Goal: Task Accomplishment & Management: Complete application form

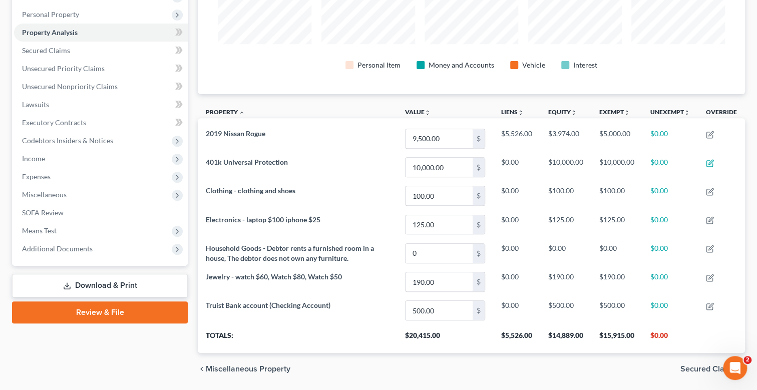
scroll to position [220, 0]
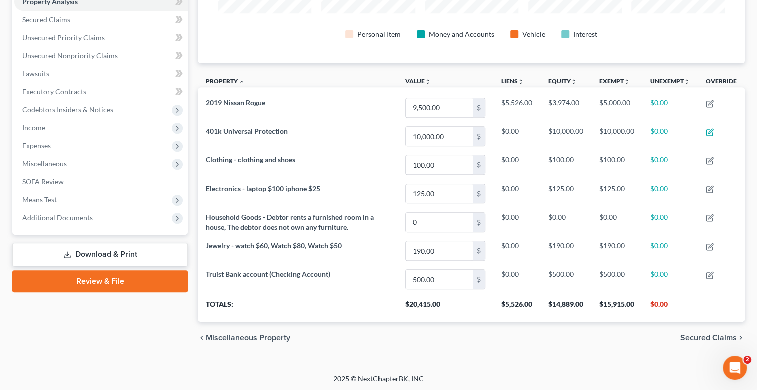
click at [115, 250] on link "Download & Print" at bounding box center [100, 255] width 176 height 24
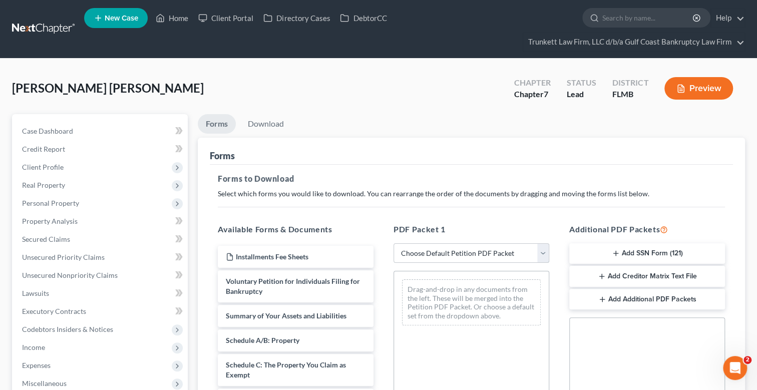
click at [471, 255] on select "Choose Default Petition PDF Packet Complete Bankruptcy Petition (all forms and …" at bounding box center [471, 253] width 156 height 20
select select "0"
click at [393, 243] on select "Choose Default Petition PDF Packet Complete Bankruptcy Petition (all forms and …" at bounding box center [471, 253] width 156 height 20
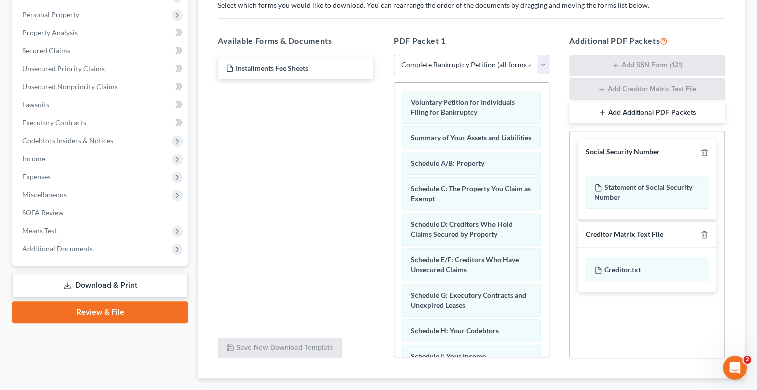
scroll to position [200, 0]
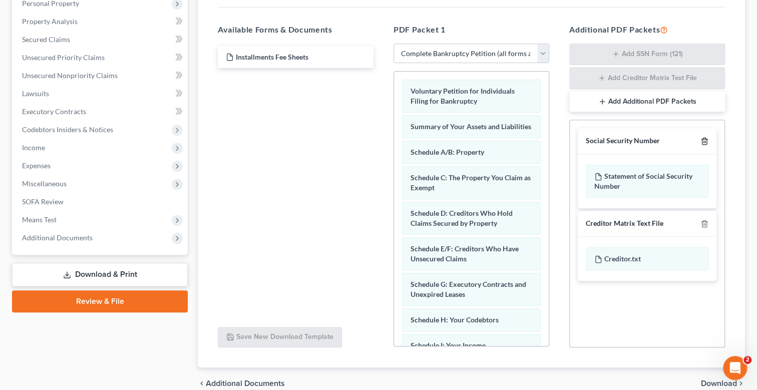
click at [705, 139] on icon "button" at bounding box center [704, 141] width 8 height 8
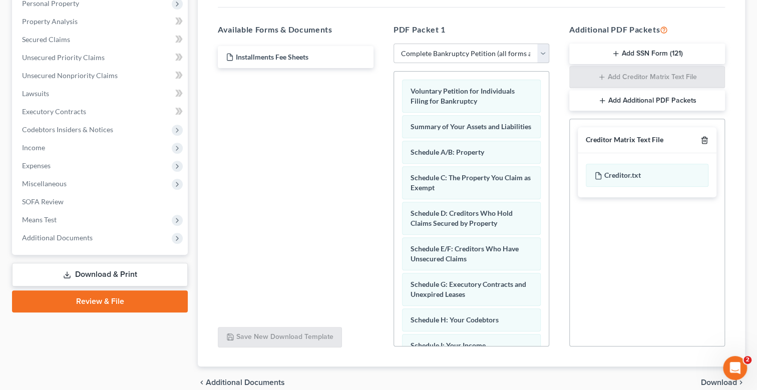
click at [706, 137] on icon "button" at bounding box center [704, 140] width 5 height 7
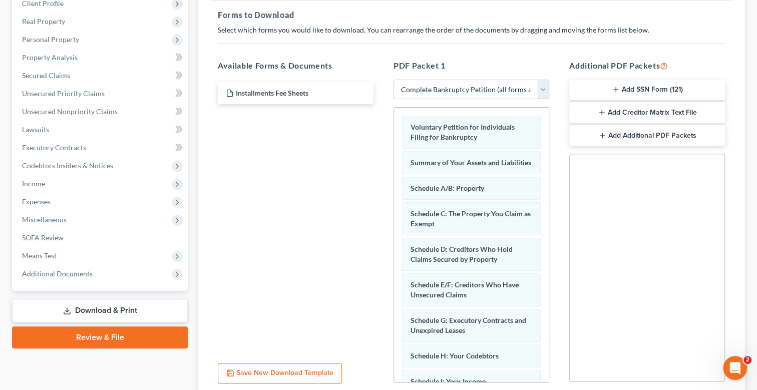
scroll to position [0, 0]
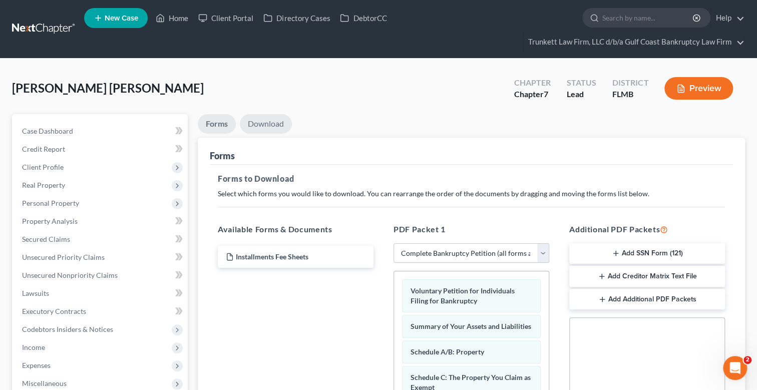
click at [261, 121] on link "Download" at bounding box center [266, 124] width 52 height 20
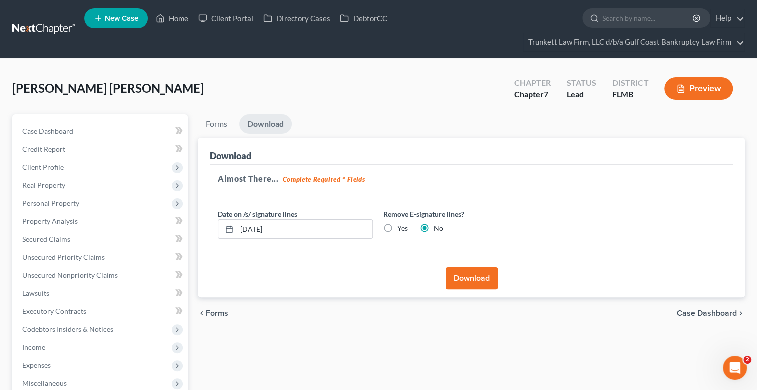
click at [476, 278] on button "Download" at bounding box center [472, 278] width 52 height 22
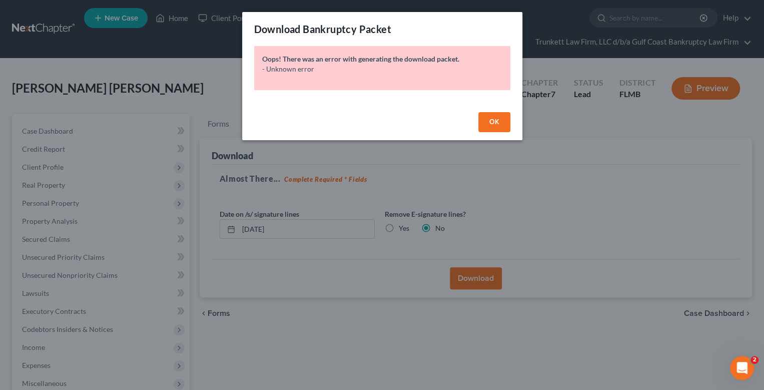
click at [495, 116] on button "OK" at bounding box center [495, 122] width 32 height 20
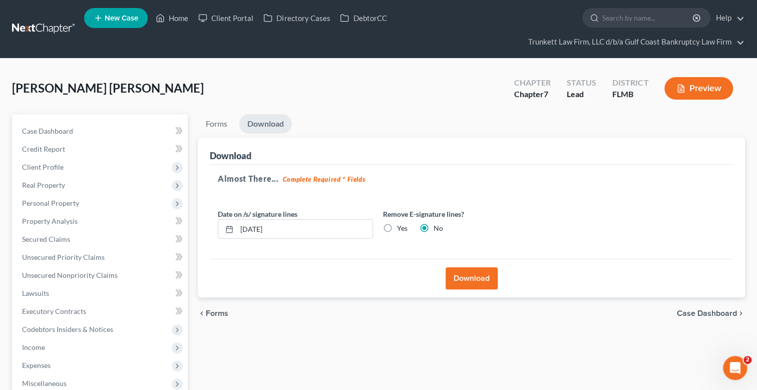
click at [478, 275] on button "Download" at bounding box center [472, 278] width 52 height 22
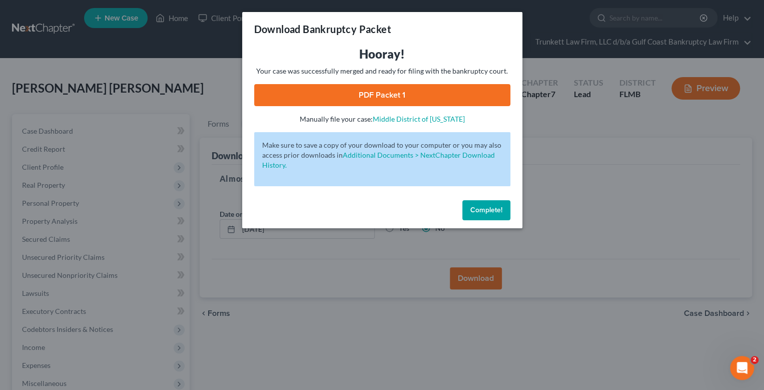
click at [355, 92] on link "PDF Packet 1" at bounding box center [382, 95] width 256 height 22
click at [493, 208] on span "Complete!" at bounding box center [487, 210] width 32 height 9
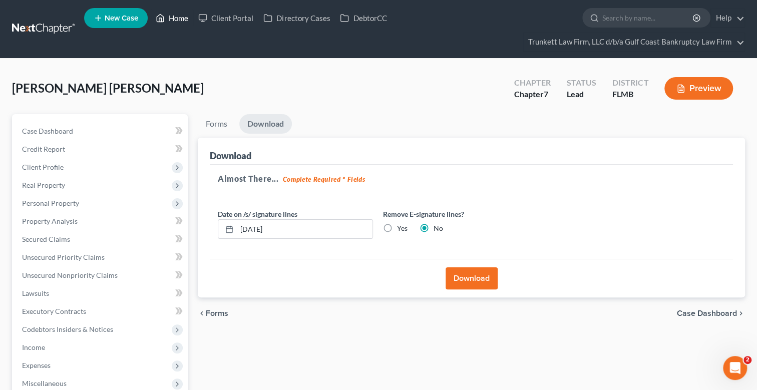
click at [178, 14] on link "Home" at bounding box center [172, 18] width 43 height 18
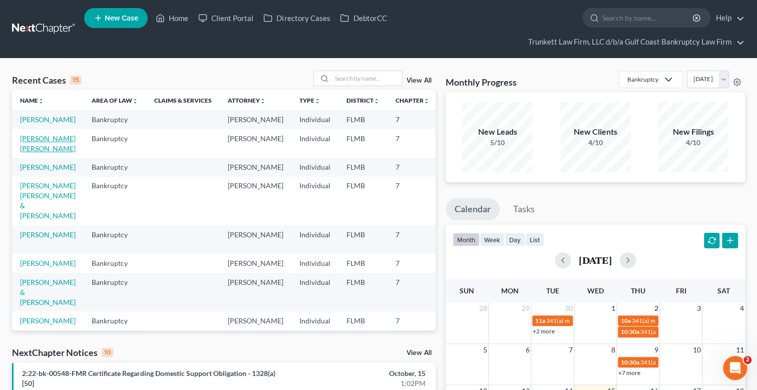
click at [36, 147] on link "[PERSON_NAME] [PERSON_NAME]" at bounding box center [48, 143] width 56 height 19
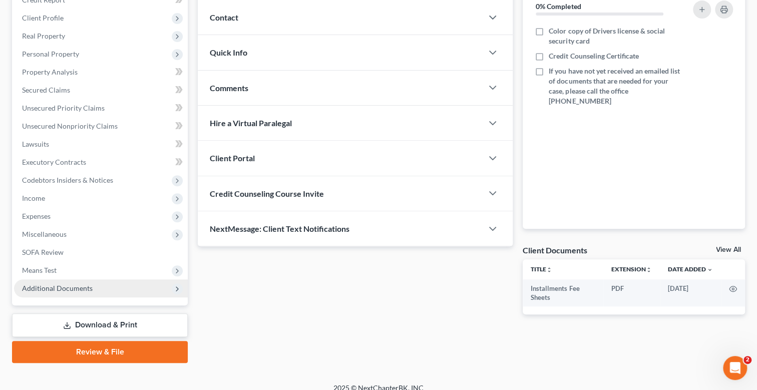
scroll to position [150, 0]
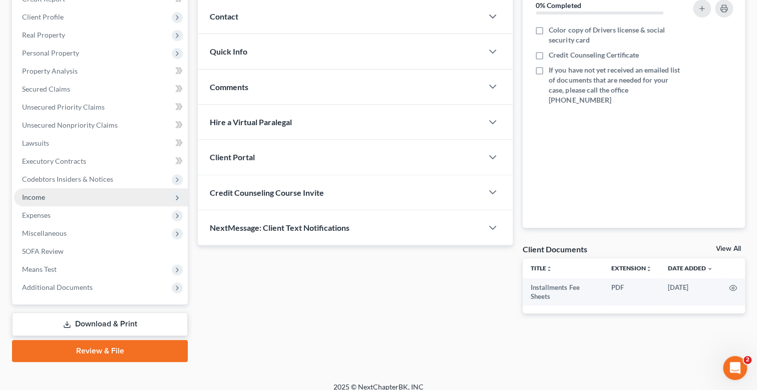
click at [43, 196] on span "Income" at bounding box center [33, 197] width 23 height 9
click at [37, 197] on span "Income" at bounding box center [33, 197] width 23 height 9
click at [42, 196] on span "Income" at bounding box center [33, 197] width 23 height 9
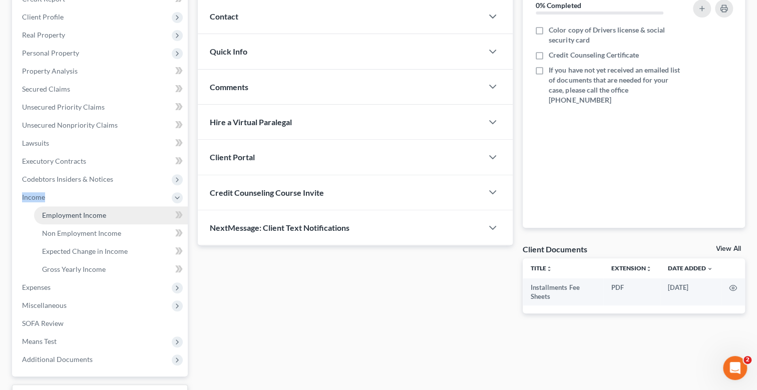
click at [67, 215] on span "Employment Income" at bounding box center [74, 215] width 64 height 9
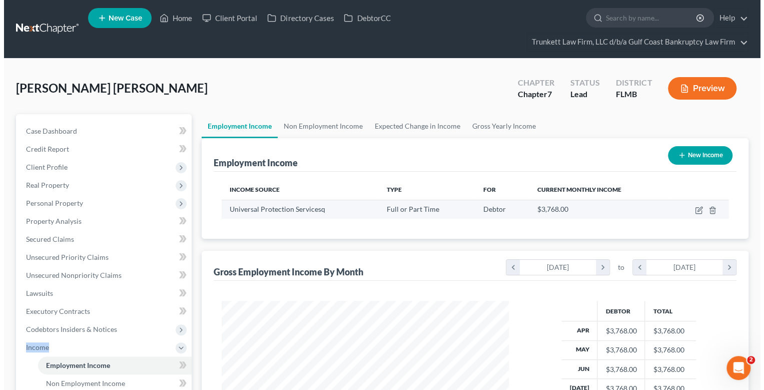
scroll to position [179, 307]
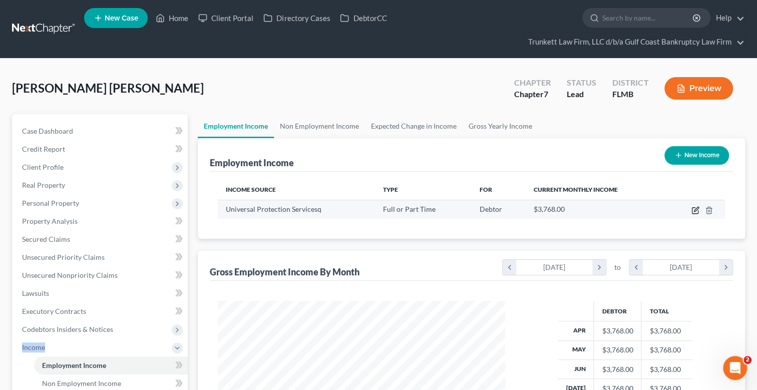
click at [696, 206] on icon "button" at bounding box center [695, 210] width 8 height 8
select select "0"
select select "39"
select select "0"
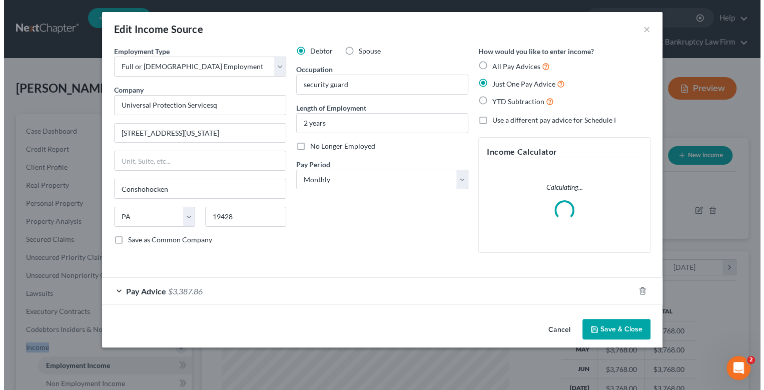
scroll to position [179, 310]
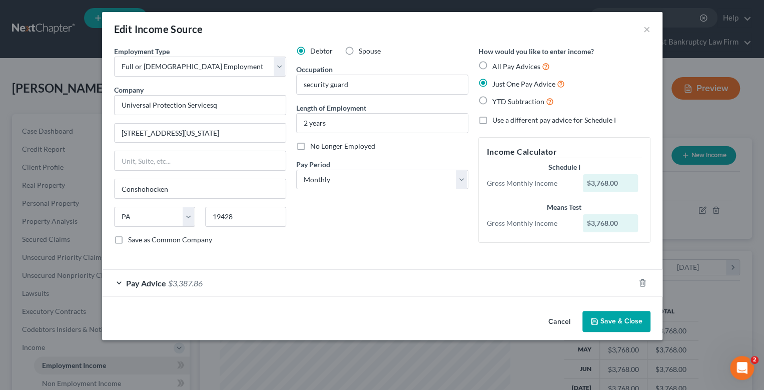
click at [220, 282] on div "Pay Advice $3,387.86" at bounding box center [368, 283] width 533 height 27
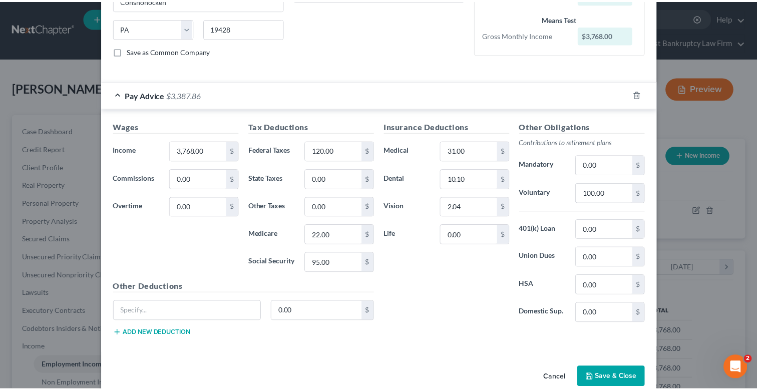
scroll to position [200, 0]
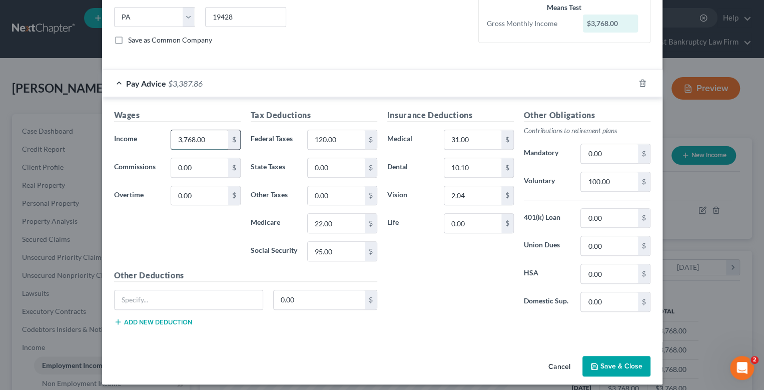
click at [216, 137] on input "3,768.00" at bounding box center [199, 139] width 57 height 19
type input "3,855"
click at [621, 361] on button "Save & Close" at bounding box center [617, 366] width 68 height 21
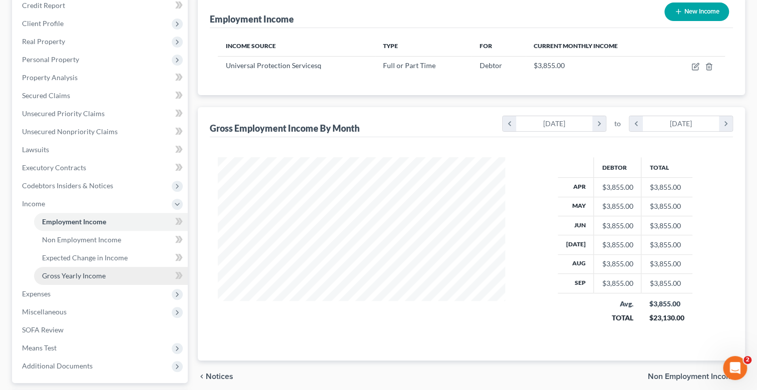
scroll to position [150, 0]
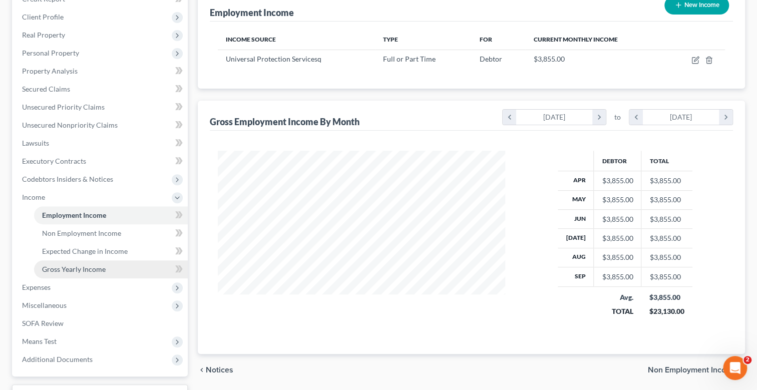
click at [83, 269] on span "Gross Yearly Income" at bounding box center [74, 269] width 64 height 9
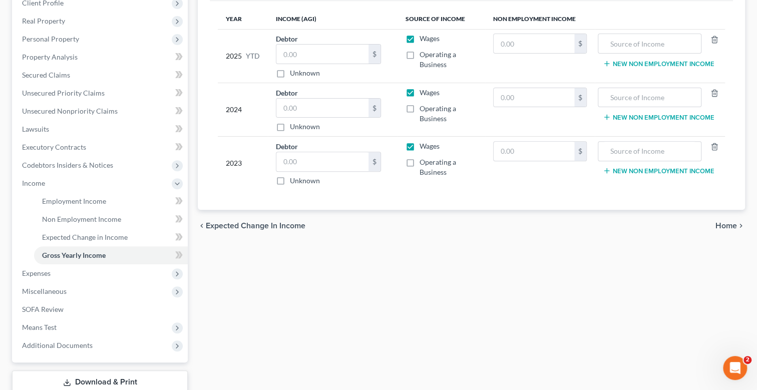
scroll to position [31, 0]
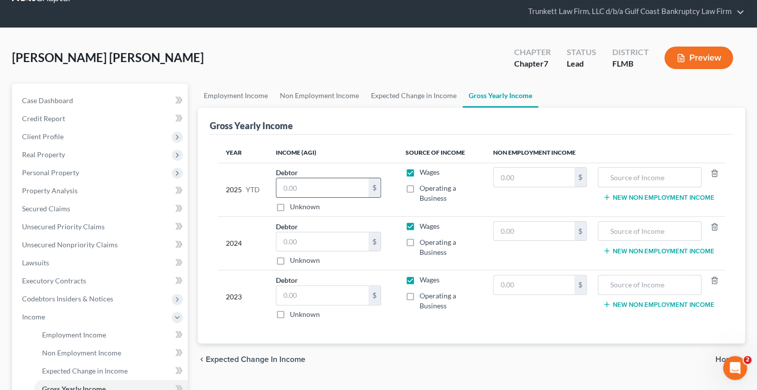
click at [313, 189] on input "text" at bounding box center [322, 187] width 92 height 19
type input "34,760"
click at [301, 295] on input "text" at bounding box center [322, 295] width 92 height 19
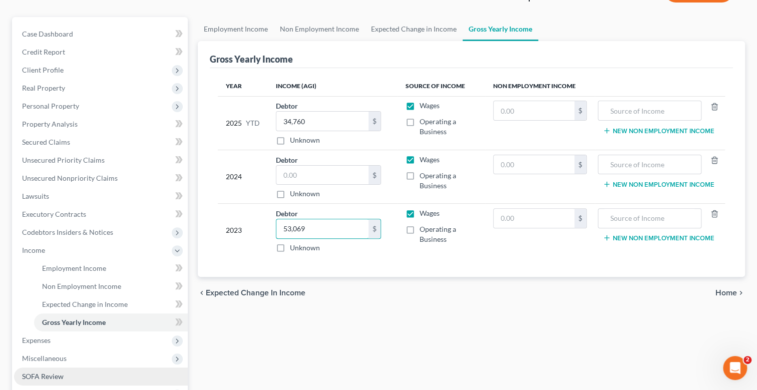
scroll to position [231, 0]
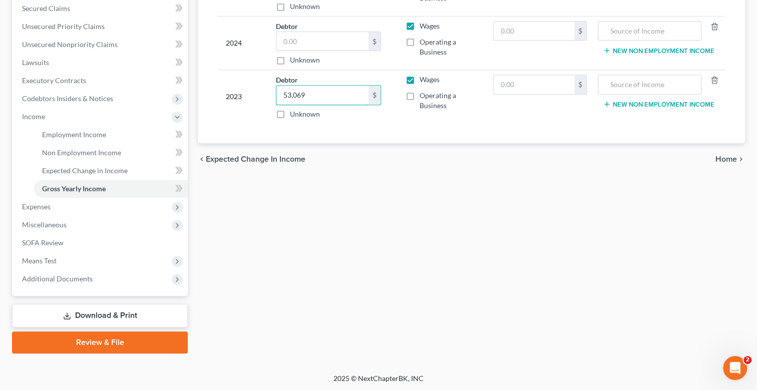
type input "53,069"
click at [304, 41] on input "text" at bounding box center [322, 41] width 92 height 19
type input "49,414"
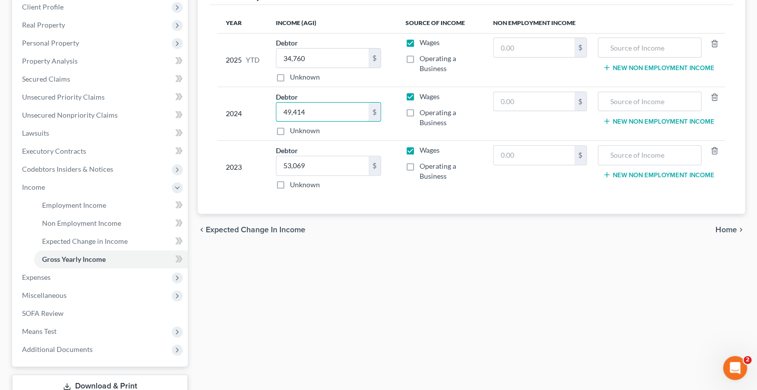
scroll to position [0, 0]
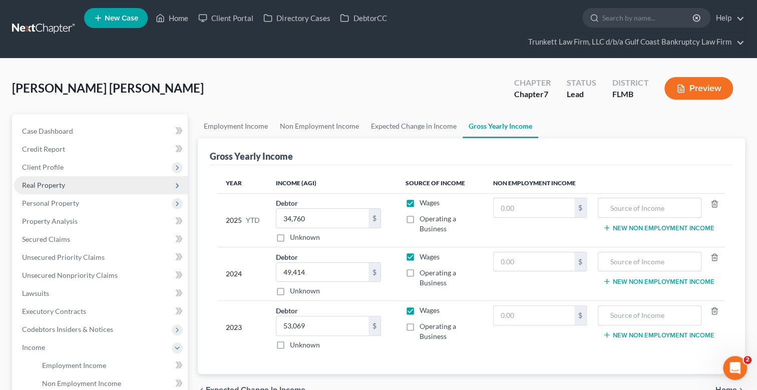
click at [42, 181] on span "Real Property" at bounding box center [43, 185] width 43 height 9
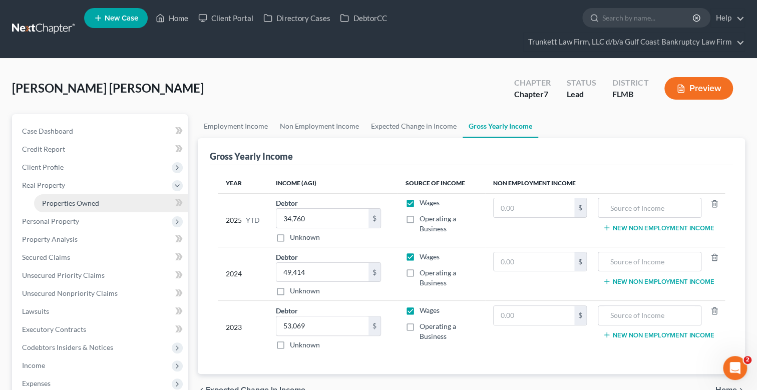
click at [75, 202] on span "Properties Owned" at bounding box center [70, 203] width 57 height 9
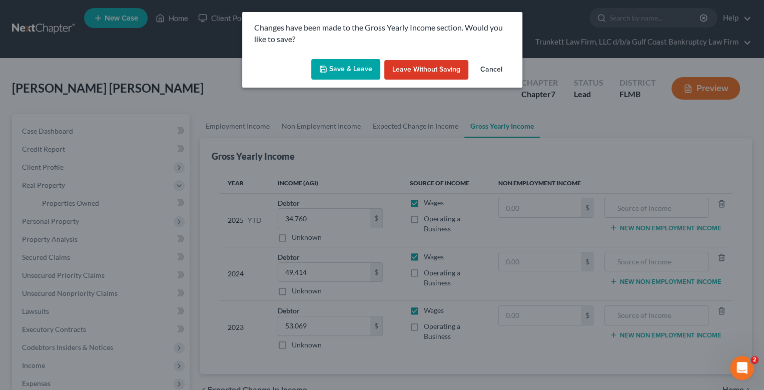
click at [360, 67] on button "Save & Leave" at bounding box center [345, 69] width 69 height 21
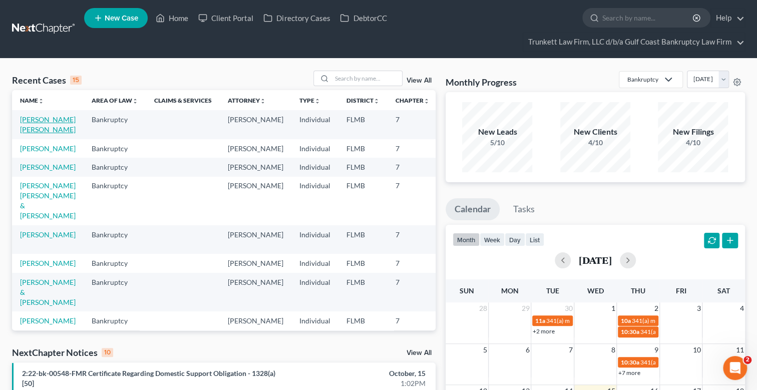
click at [40, 117] on link "[PERSON_NAME] [PERSON_NAME]" at bounding box center [48, 124] width 56 height 19
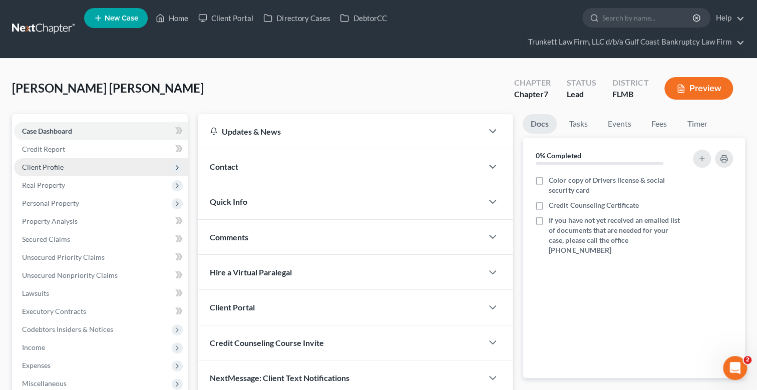
click at [54, 169] on span "Client Profile" at bounding box center [43, 167] width 42 height 9
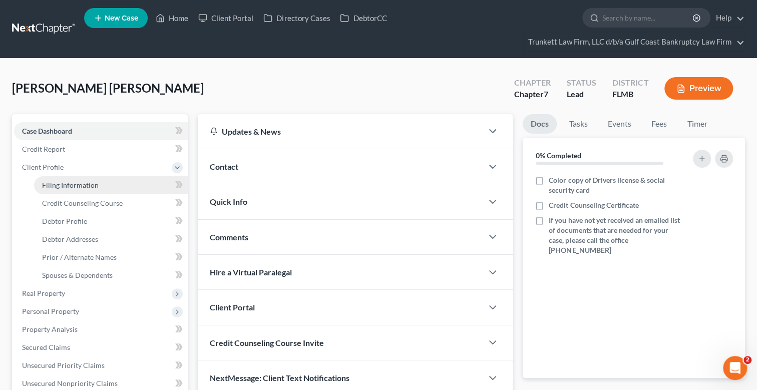
click at [81, 185] on span "Filing Information" at bounding box center [70, 185] width 57 height 9
select select "1"
select select "0"
select select "9"
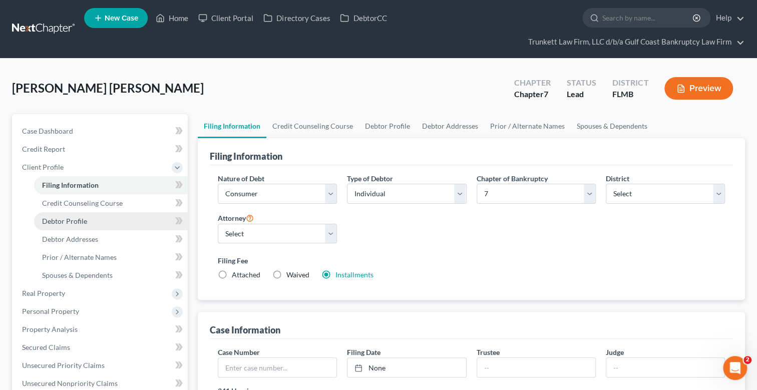
click at [76, 218] on span "Debtor Profile" at bounding box center [64, 221] width 45 height 9
select select "2"
select select "0"
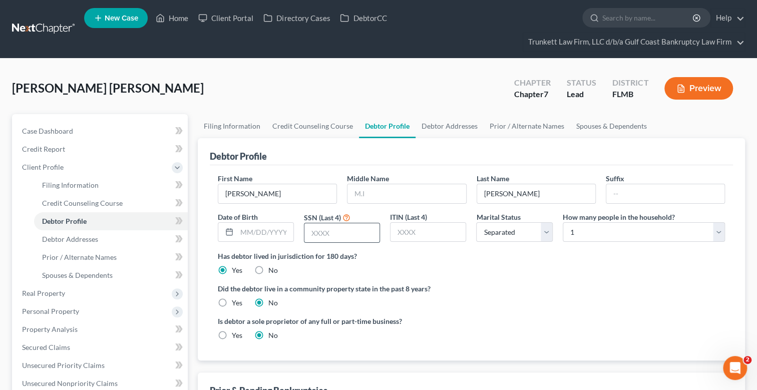
click at [345, 233] on input "text" at bounding box center [341, 232] width 75 height 19
click at [338, 231] on input "text" at bounding box center [341, 232] width 75 height 19
type input "0867"
click at [264, 232] on input "text" at bounding box center [265, 232] width 57 height 19
click at [263, 233] on input "text" at bounding box center [265, 232] width 57 height 19
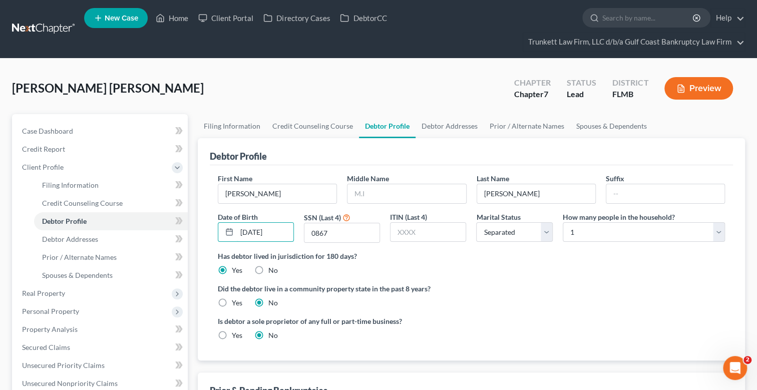
type input "[DATE]"
click at [100, 257] on span "Prior / Alternate Names" at bounding box center [79, 257] width 75 height 9
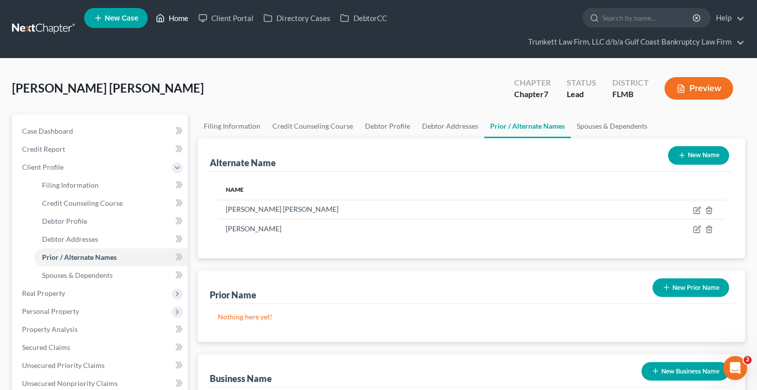
click at [177, 16] on link "Home" at bounding box center [172, 18] width 43 height 18
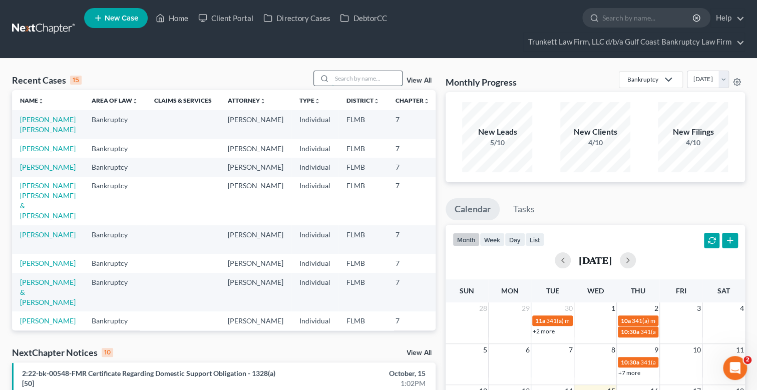
click at [364, 80] on input "search" at bounding box center [367, 78] width 70 height 15
type input "[PERSON_NAME]"
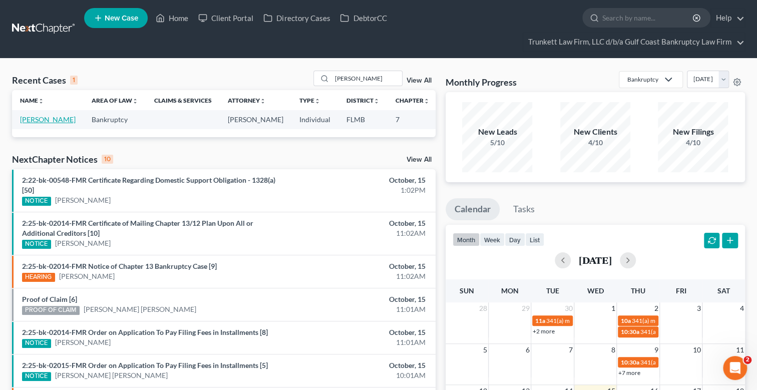
click at [33, 121] on link "[PERSON_NAME]" at bounding box center [48, 119] width 56 height 9
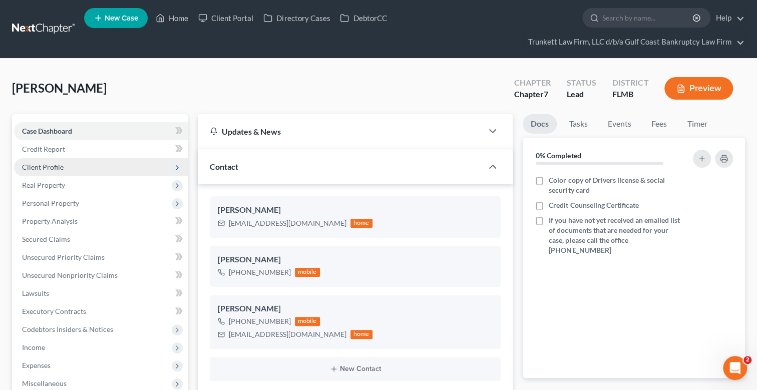
click at [49, 166] on span "Client Profile" at bounding box center [43, 167] width 42 height 9
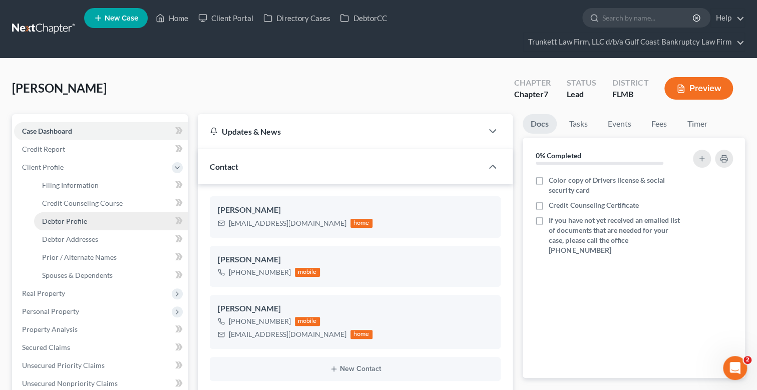
click at [79, 221] on span "Debtor Profile" at bounding box center [64, 221] width 45 height 9
select select "0"
select select "1"
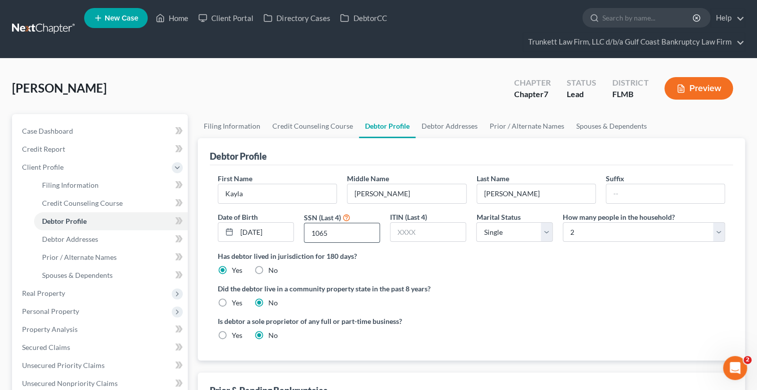
click at [333, 233] on input "1065" at bounding box center [341, 232] width 75 height 19
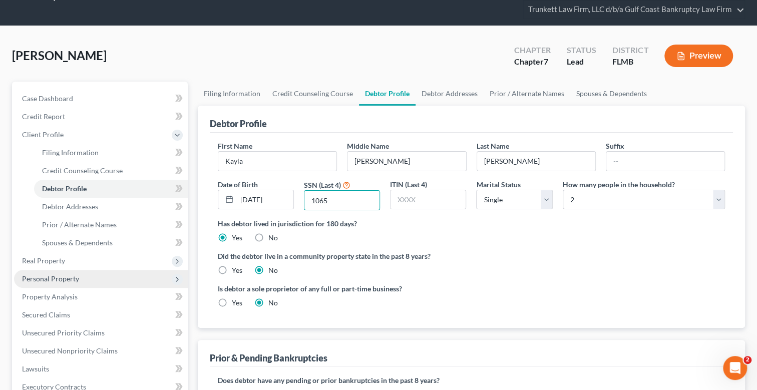
scroll to position [50, 0]
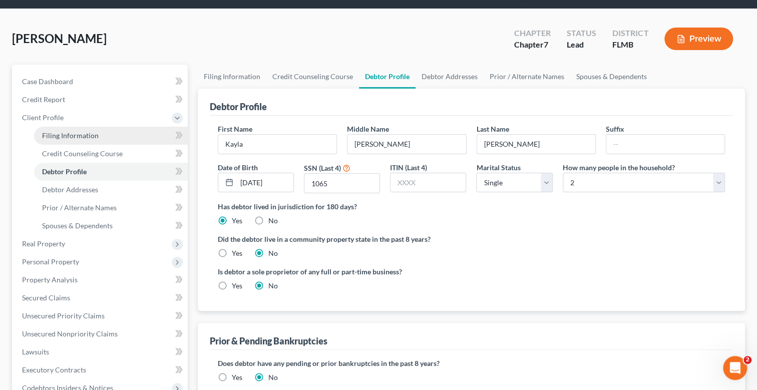
click at [66, 135] on span "Filing Information" at bounding box center [70, 135] width 57 height 9
select select "1"
select select "0"
select select "15"
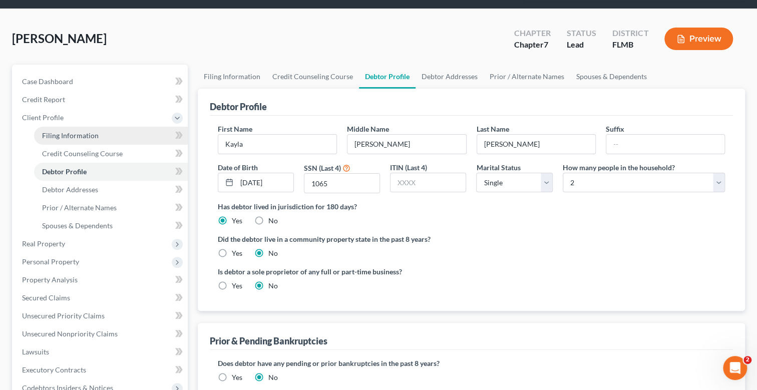
select select "0"
select select "9"
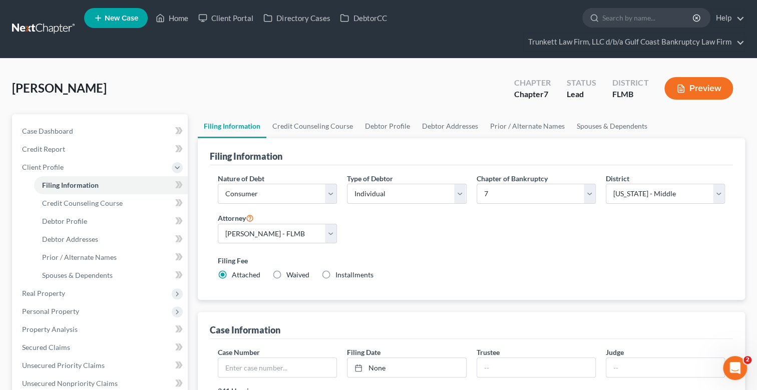
click at [340, 272] on span "Installments" at bounding box center [354, 274] width 38 height 9
click at [340, 272] on input "Installments Installments" at bounding box center [342, 273] width 7 height 7
radio input "true"
radio input "false"
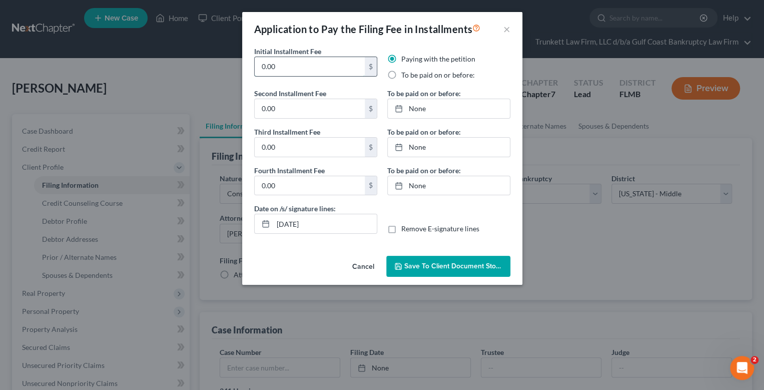
click at [280, 65] on input "0.00" at bounding box center [310, 66] width 110 height 19
type input "0"
type input "100"
click at [401, 73] on label "To be paid on or before:" at bounding box center [438, 75] width 74 height 10
click at [405, 73] on input "To be paid on or before:" at bounding box center [408, 73] width 7 height 7
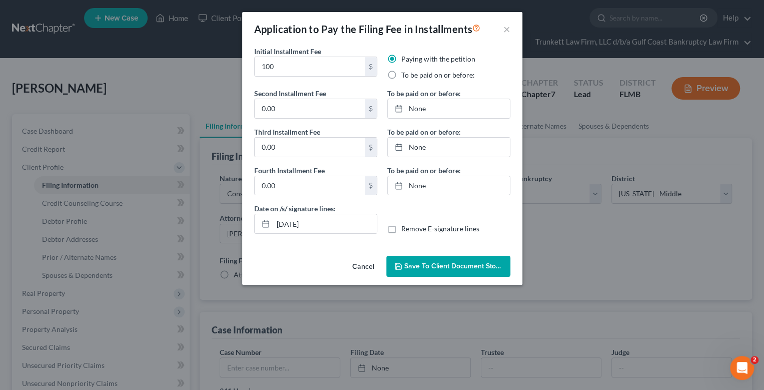
radio input "true"
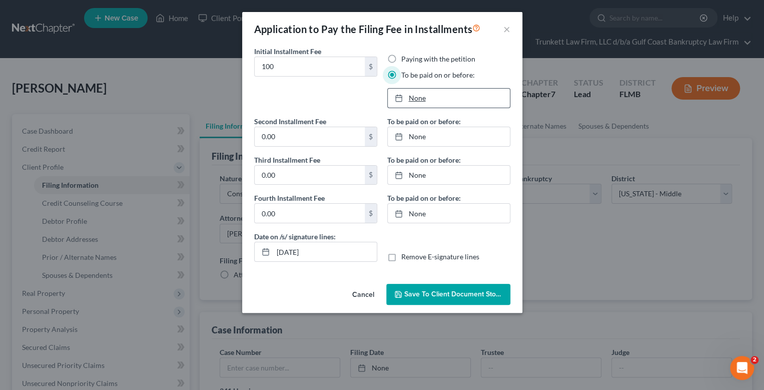
click at [421, 100] on link "None" at bounding box center [449, 98] width 122 height 19
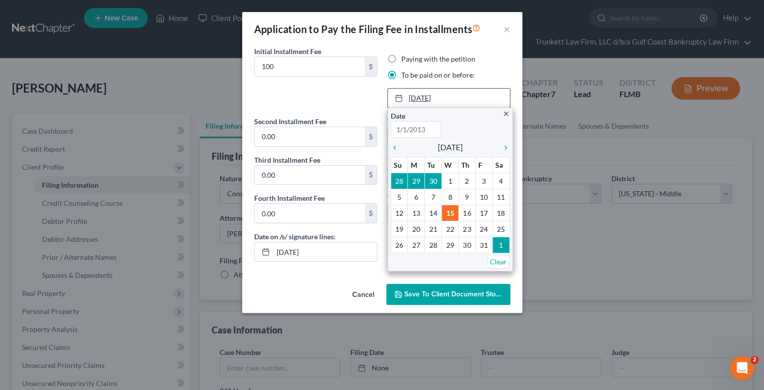
type input "[DATE]"
click at [507, 146] on icon "chevron_right" at bounding box center [503, 148] width 13 height 8
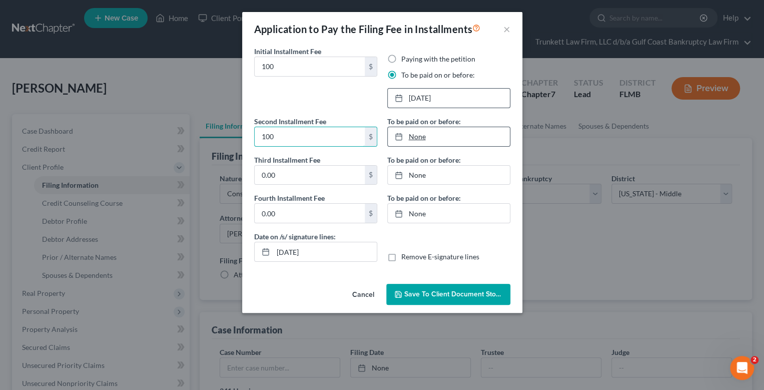
type input "100"
type input "[DATE]"
click at [417, 137] on link "None" at bounding box center [449, 136] width 122 height 19
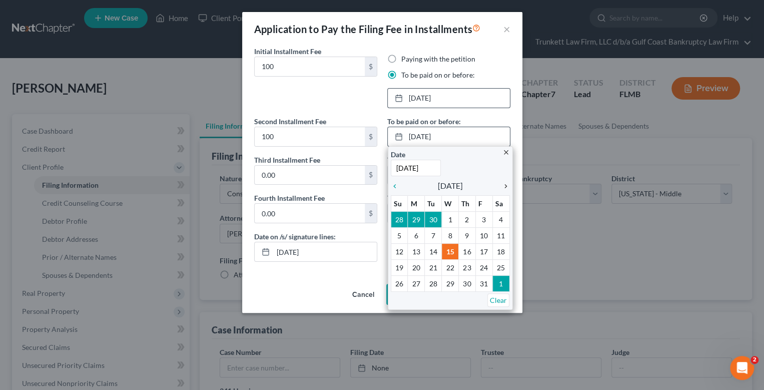
click at [505, 187] on icon "chevron_right" at bounding box center [503, 186] width 13 height 8
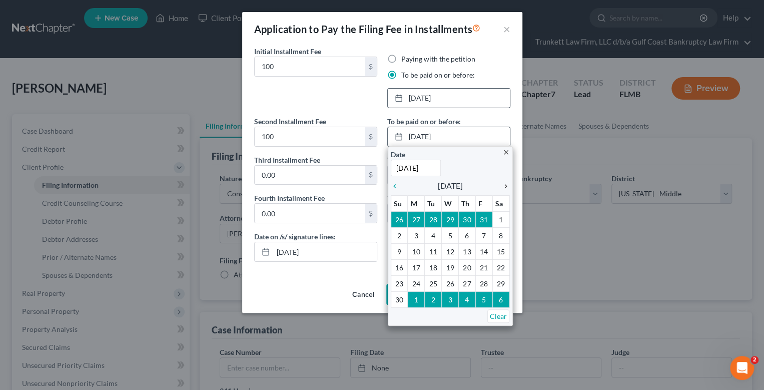
click at [505, 187] on icon "chevron_right" at bounding box center [503, 186] width 13 height 8
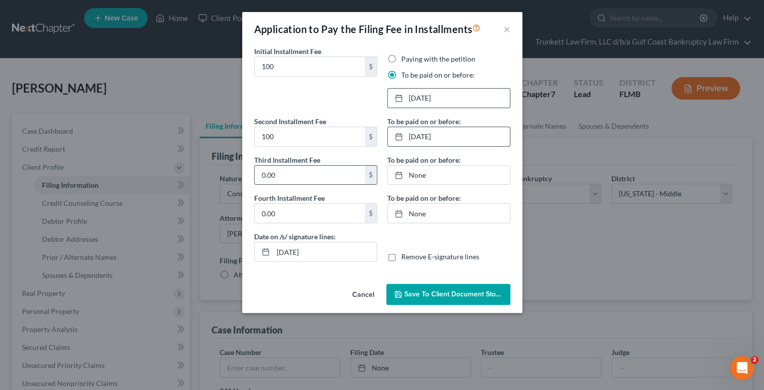
click at [288, 180] on input "0.00" at bounding box center [310, 175] width 110 height 19
type input "138"
type input "[DATE]"
click at [419, 173] on link "[DATE]" at bounding box center [449, 175] width 122 height 19
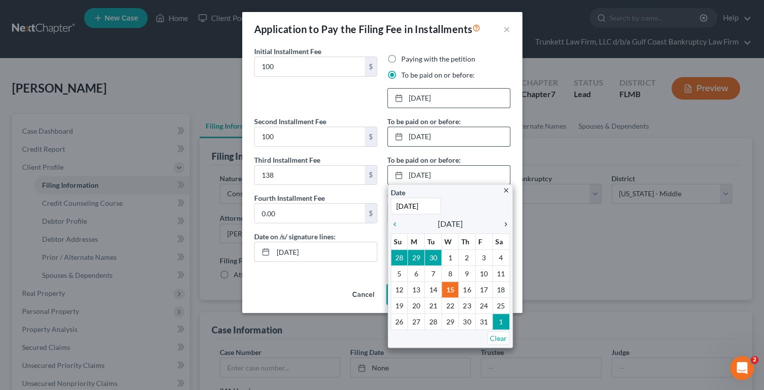
click at [504, 222] on icon "chevron_right" at bounding box center [503, 224] width 13 height 8
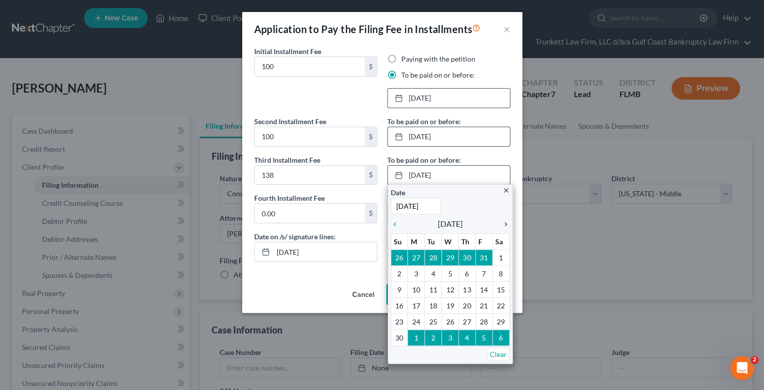
click at [504, 222] on icon "chevron_right" at bounding box center [503, 224] width 13 height 8
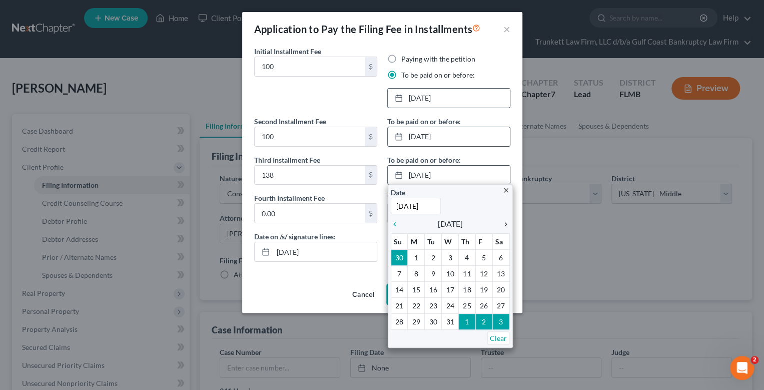
click at [504, 222] on icon "chevron_right" at bounding box center [503, 224] width 13 height 8
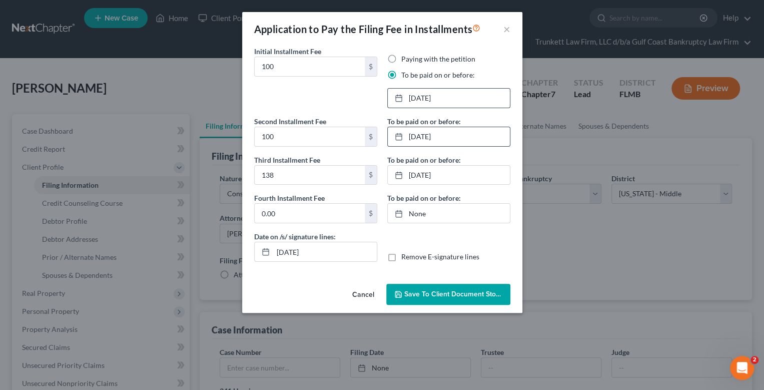
click at [447, 291] on span "Save to Client Document Storage" at bounding box center [457, 294] width 106 height 9
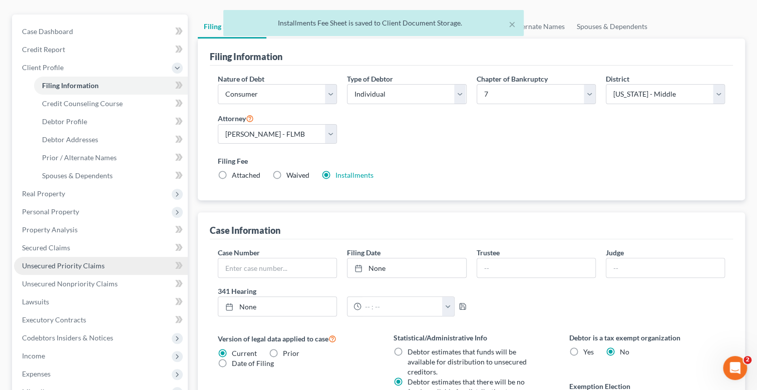
scroll to position [250, 0]
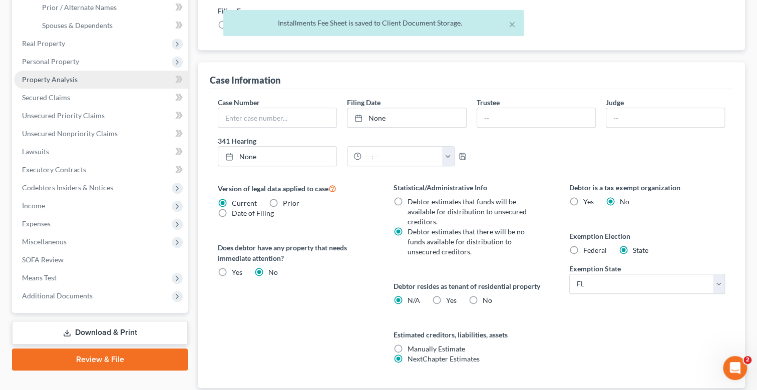
click at [61, 75] on span "Property Analysis" at bounding box center [50, 79] width 56 height 9
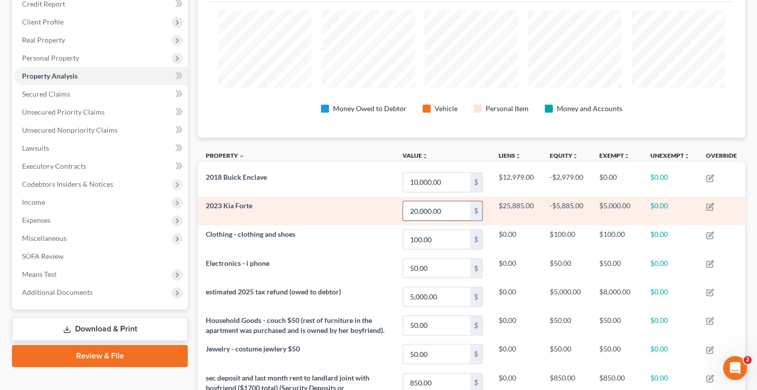
scroll to position [345, 0]
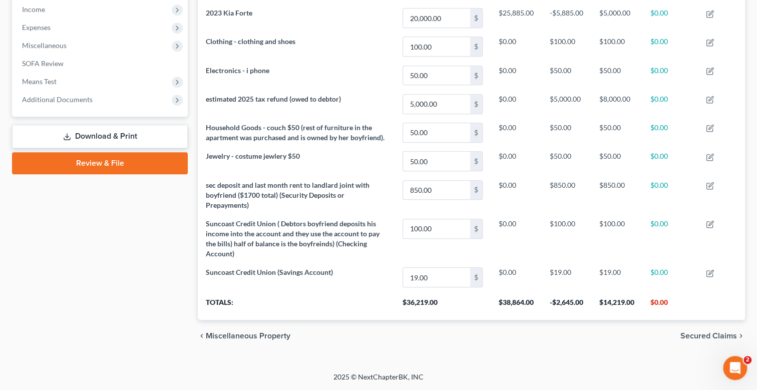
click at [112, 127] on link "Download & Print" at bounding box center [100, 137] width 176 height 24
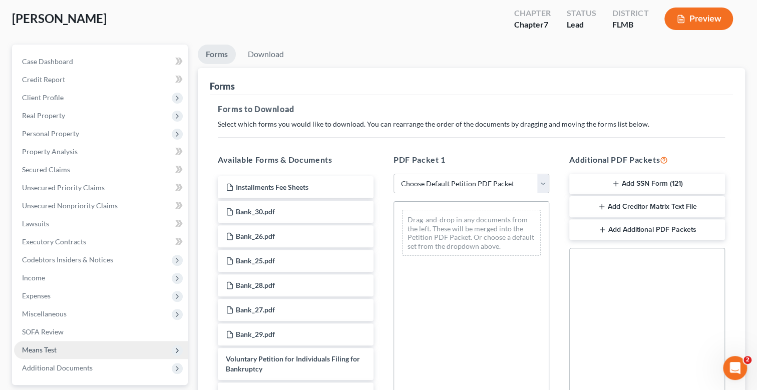
scroll to position [150, 0]
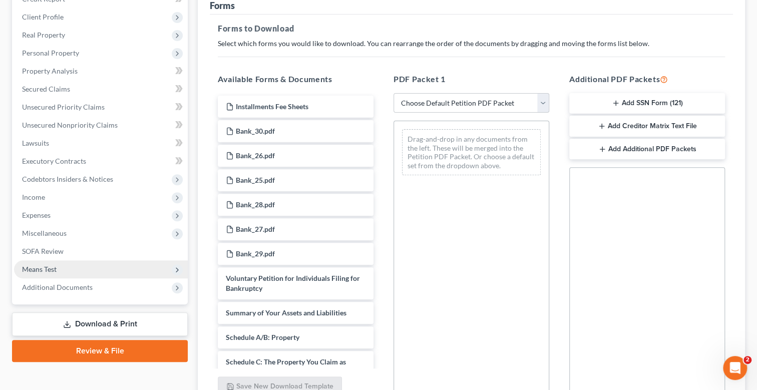
click at [52, 265] on span "Means Test" at bounding box center [39, 269] width 35 height 9
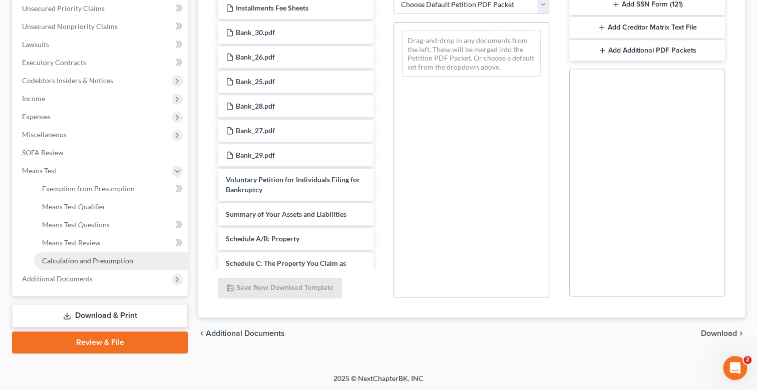
click at [94, 258] on span "Calculation and Presumption" at bounding box center [87, 260] width 91 height 9
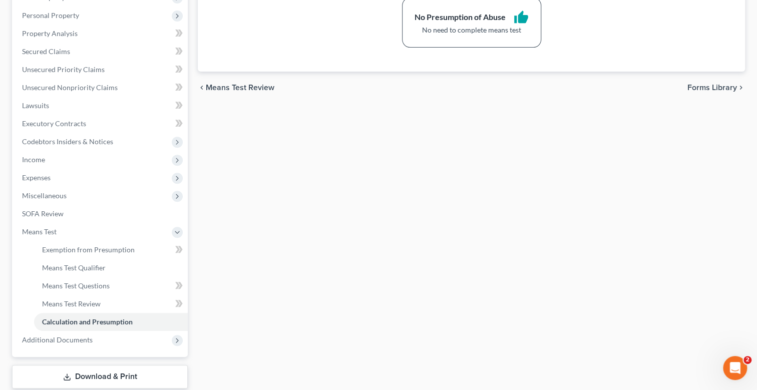
scroll to position [200, 0]
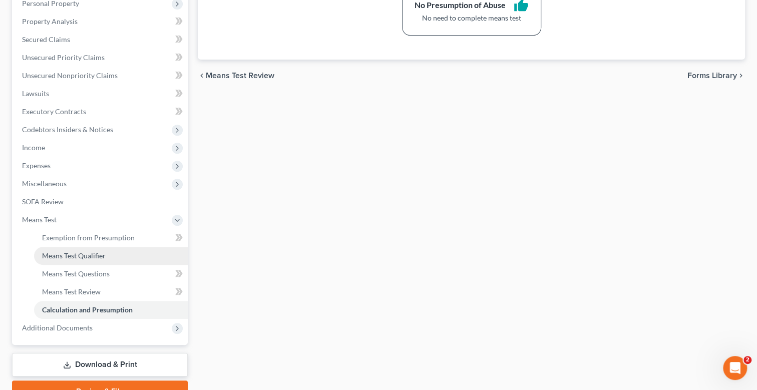
click at [91, 253] on span "Means Test Qualifier" at bounding box center [74, 255] width 64 height 9
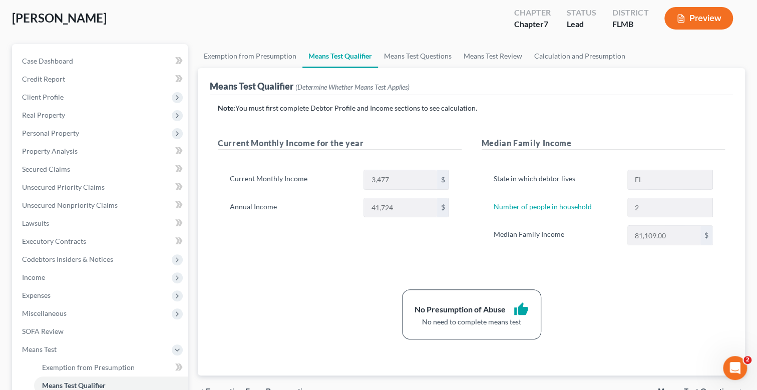
scroll to position [49, 0]
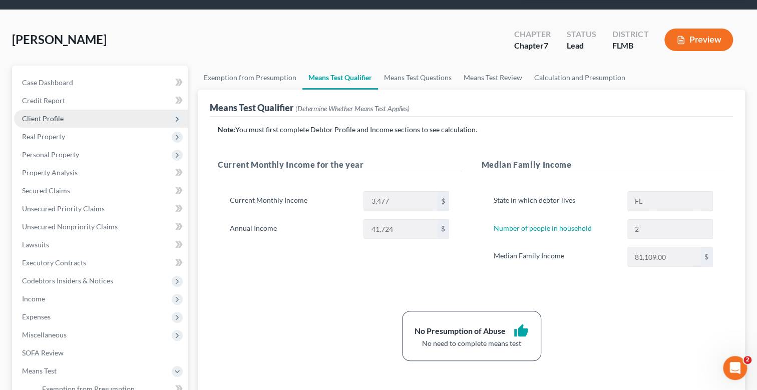
click at [48, 115] on span "Client Profile" at bounding box center [43, 118] width 42 height 9
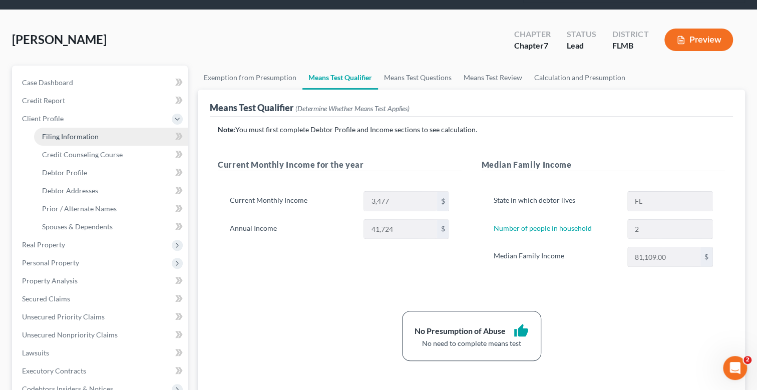
click at [78, 132] on span "Filing Information" at bounding box center [70, 136] width 57 height 9
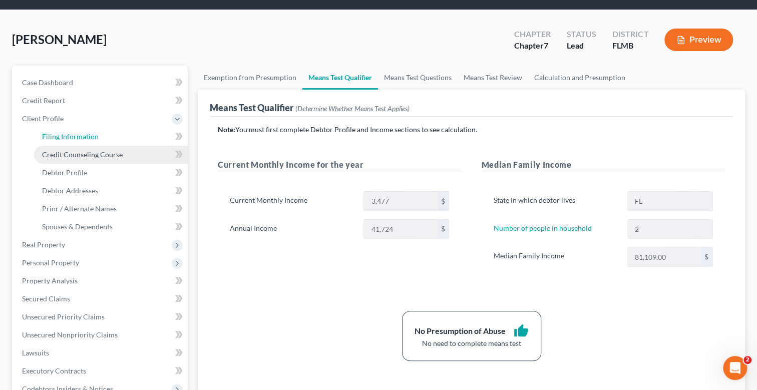
select select "1"
select select "0"
select select "15"
select select "0"
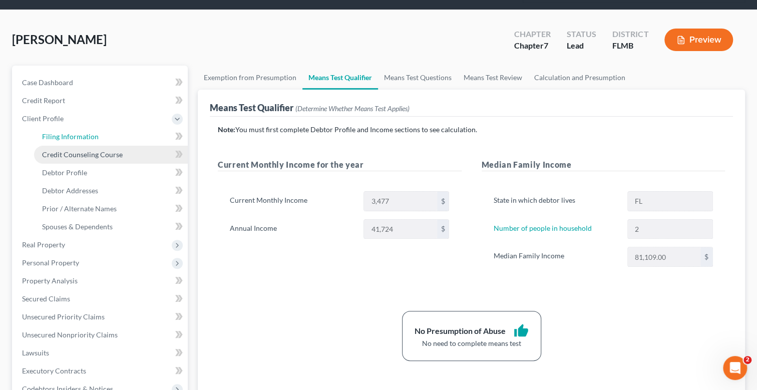
select select "9"
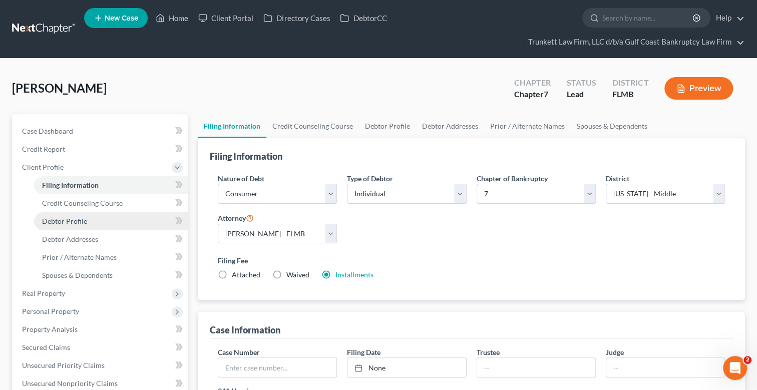
click at [71, 218] on span "Debtor Profile" at bounding box center [64, 221] width 45 height 9
select select "0"
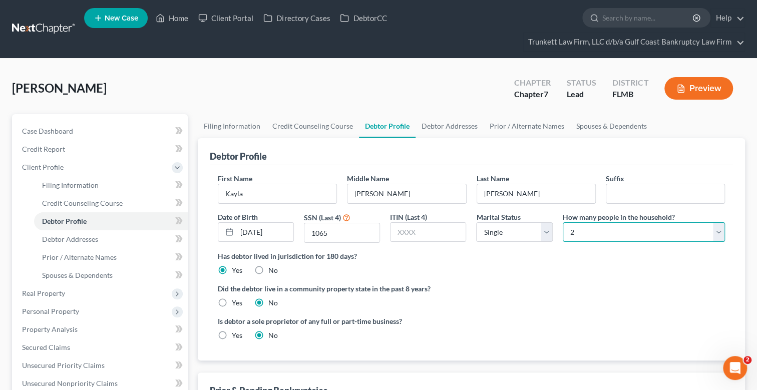
click at [575, 231] on select "Select 1 2 3 4 5 6 7 8 9 10 11 12 13 14 15 16 17 18 19 20" at bounding box center [644, 232] width 162 height 20
select select "0"
click at [563, 222] on select "Select 1 2 3 4 5 6 7 8 9 10 11 12 13 14 15 16 17 18 19 20" at bounding box center [644, 232] width 162 height 20
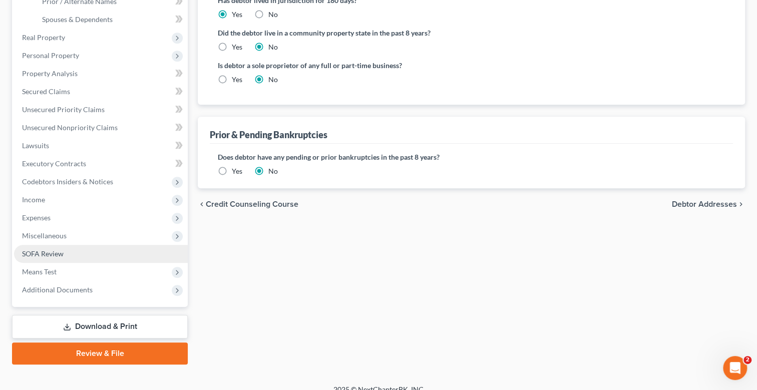
scroll to position [267, 0]
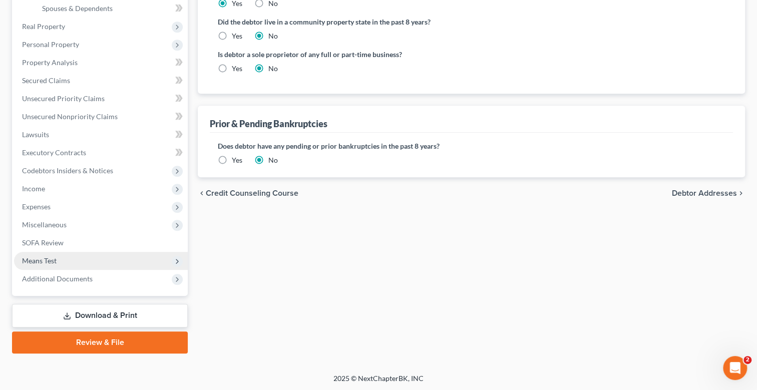
click at [52, 259] on span "Means Test" at bounding box center [39, 260] width 35 height 9
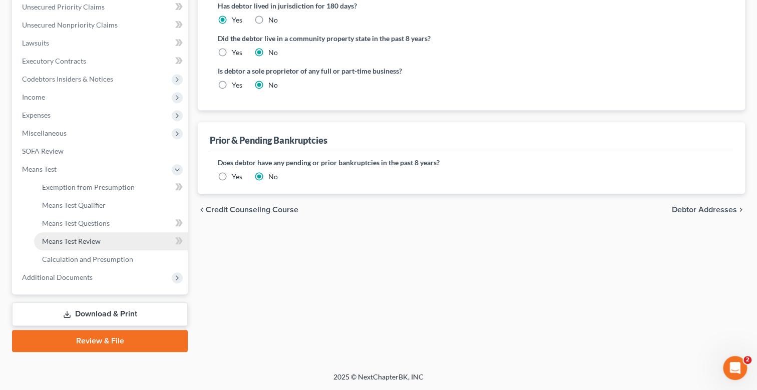
scroll to position [249, 0]
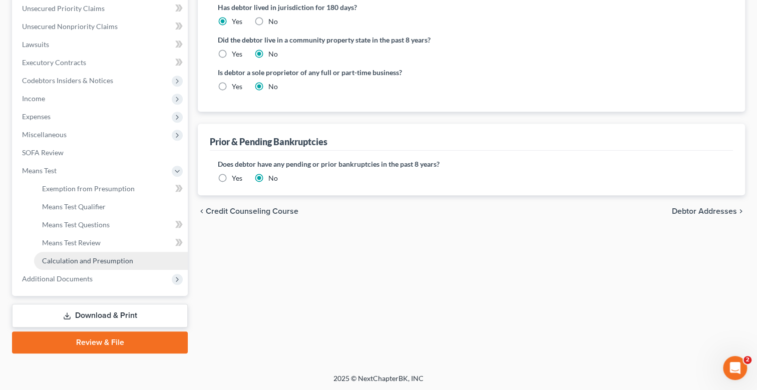
click at [91, 257] on span "Calculation and Presumption" at bounding box center [87, 260] width 91 height 9
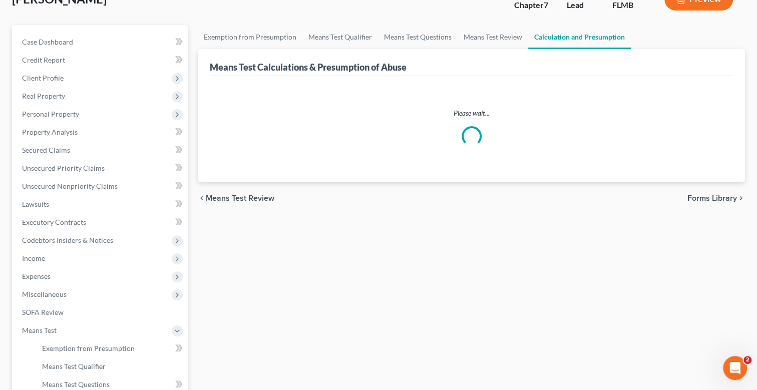
scroll to position [18, 0]
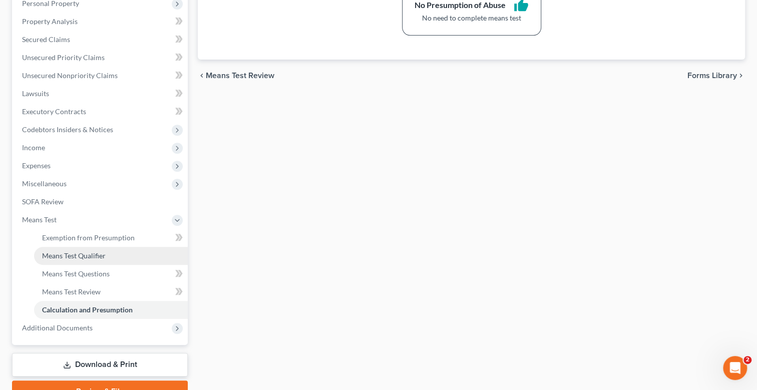
click at [91, 256] on span "Means Test Qualifier" at bounding box center [74, 255] width 64 height 9
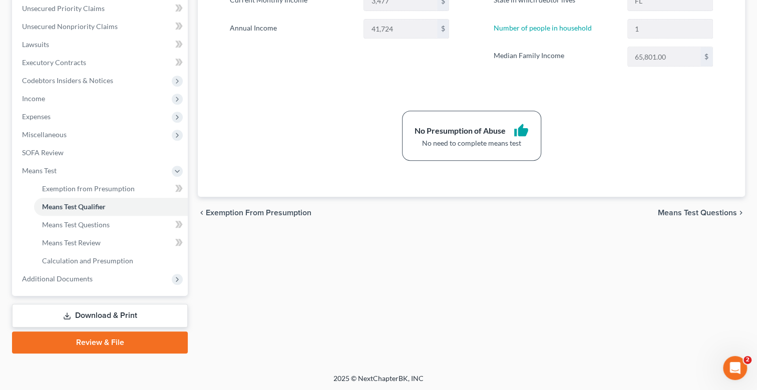
click at [119, 313] on link "Download & Print" at bounding box center [100, 316] width 176 height 24
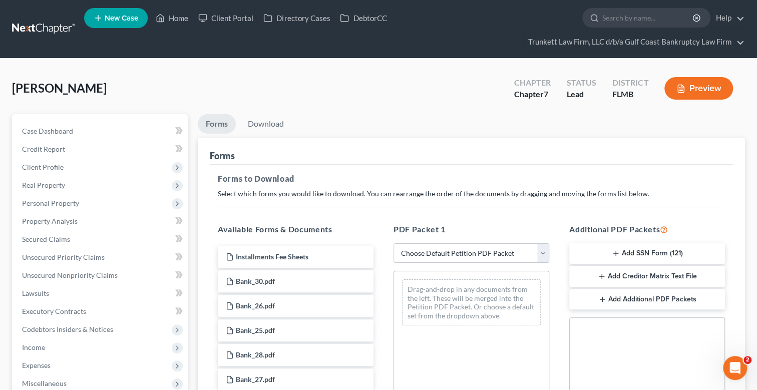
click at [433, 255] on select "Choose Default Petition PDF Packet Complete Bankruptcy Petition (all forms and …" at bounding box center [471, 253] width 156 height 20
select select "0"
click at [393, 243] on select "Choose Default Petition PDF Packet Complete Bankruptcy Petition (all forms and …" at bounding box center [471, 253] width 156 height 20
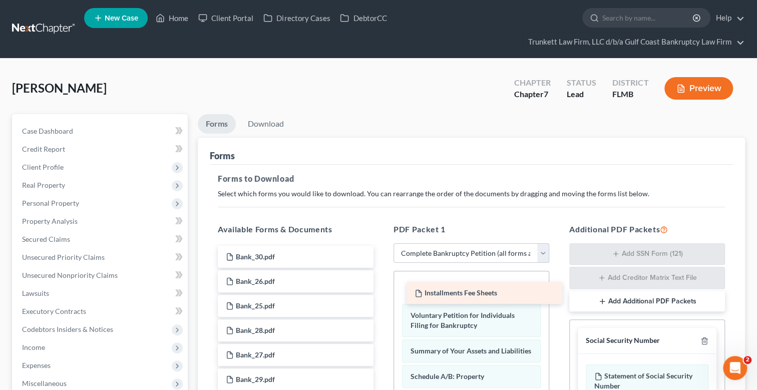
drag, startPoint x: 292, startPoint y: 258, endPoint x: 481, endPoint y: 295, distance: 192.3
click at [381, 295] on div "Installments Fee Sheets Installments Fee Sheets Bank_30.pdf Bank_26.pdf Bank_25…" at bounding box center [296, 318] width 172 height 145
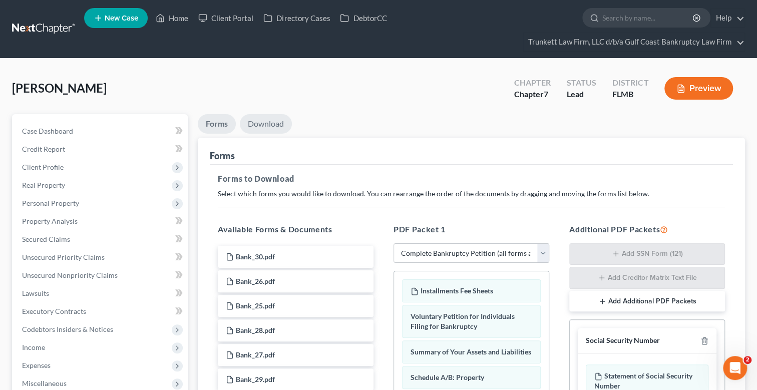
click at [268, 124] on link "Download" at bounding box center [266, 124] width 52 height 20
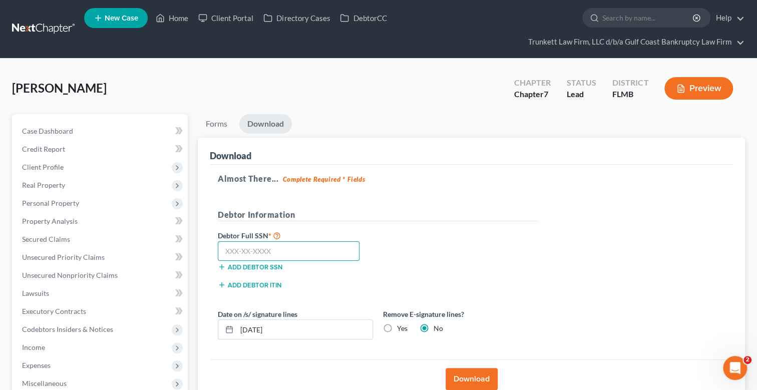
click at [259, 250] on input "text" at bounding box center [289, 251] width 142 height 20
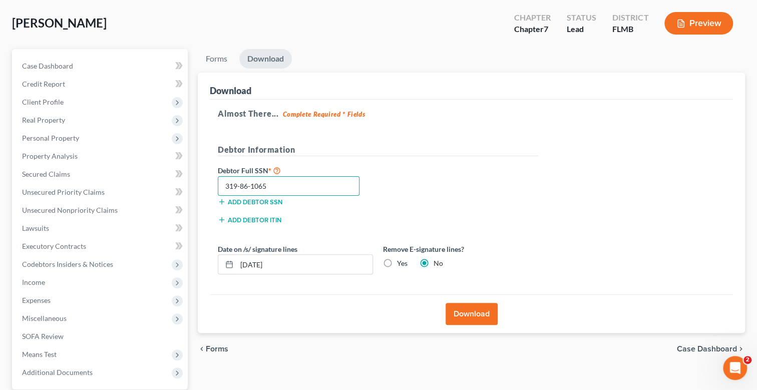
scroll to position [150, 0]
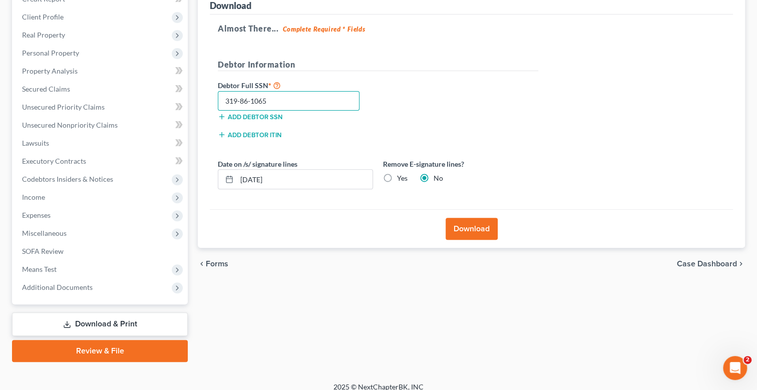
type input "319-86-1065"
click at [397, 176] on label "Yes" at bounding box center [402, 178] width 11 height 10
click at [401, 176] on input "Yes" at bounding box center [404, 176] width 7 height 7
radio input "true"
radio input "false"
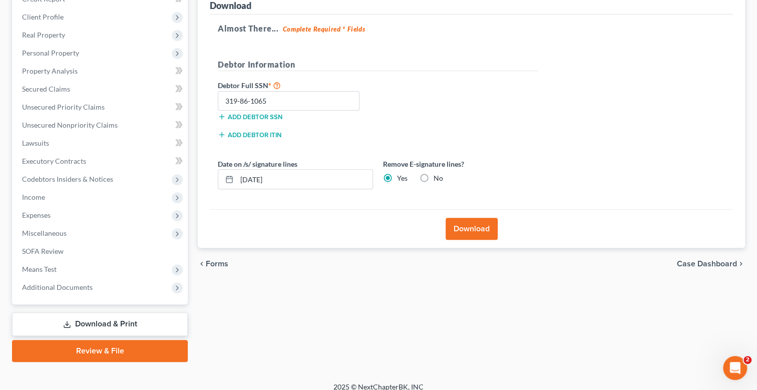
click at [487, 224] on button "Download" at bounding box center [472, 229] width 52 height 22
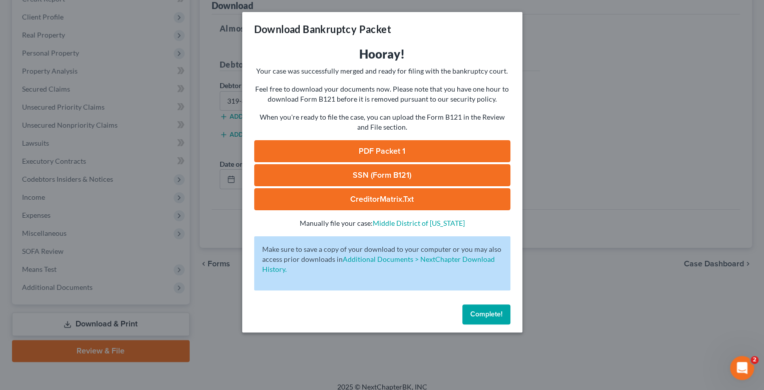
click at [368, 170] on link "SSN (Form B121)" at bounding box center [382, 175] width 256 height 22
click at [396, 171] on link "SSN (Form B121)" at bounding box center [382, 175] width 256 height 22
click at [388, 146] on link "PDF Packet 1" at bounding box center [382, 151] width 256 height 22
click at [488, 310] on span "Complete!" at bounding box center [487, 314] width 32 height 9
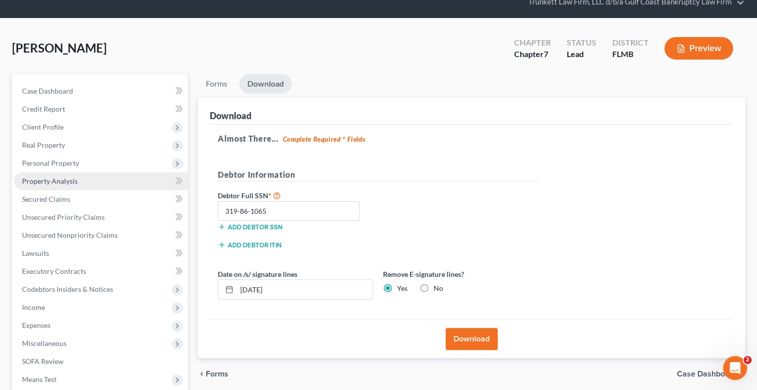
scroll to position [0, 0]
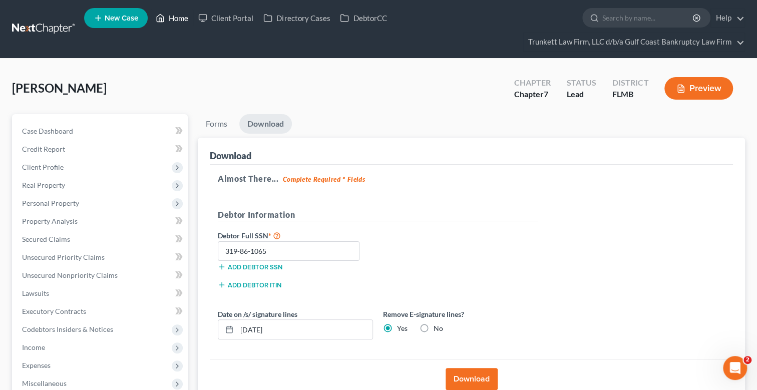
click at [172, 15] on link "Home" at bounding box center [172, 18] width 43 height 18
